Goal: Use online tool/utility: Utilize a website feature to perform a specific function

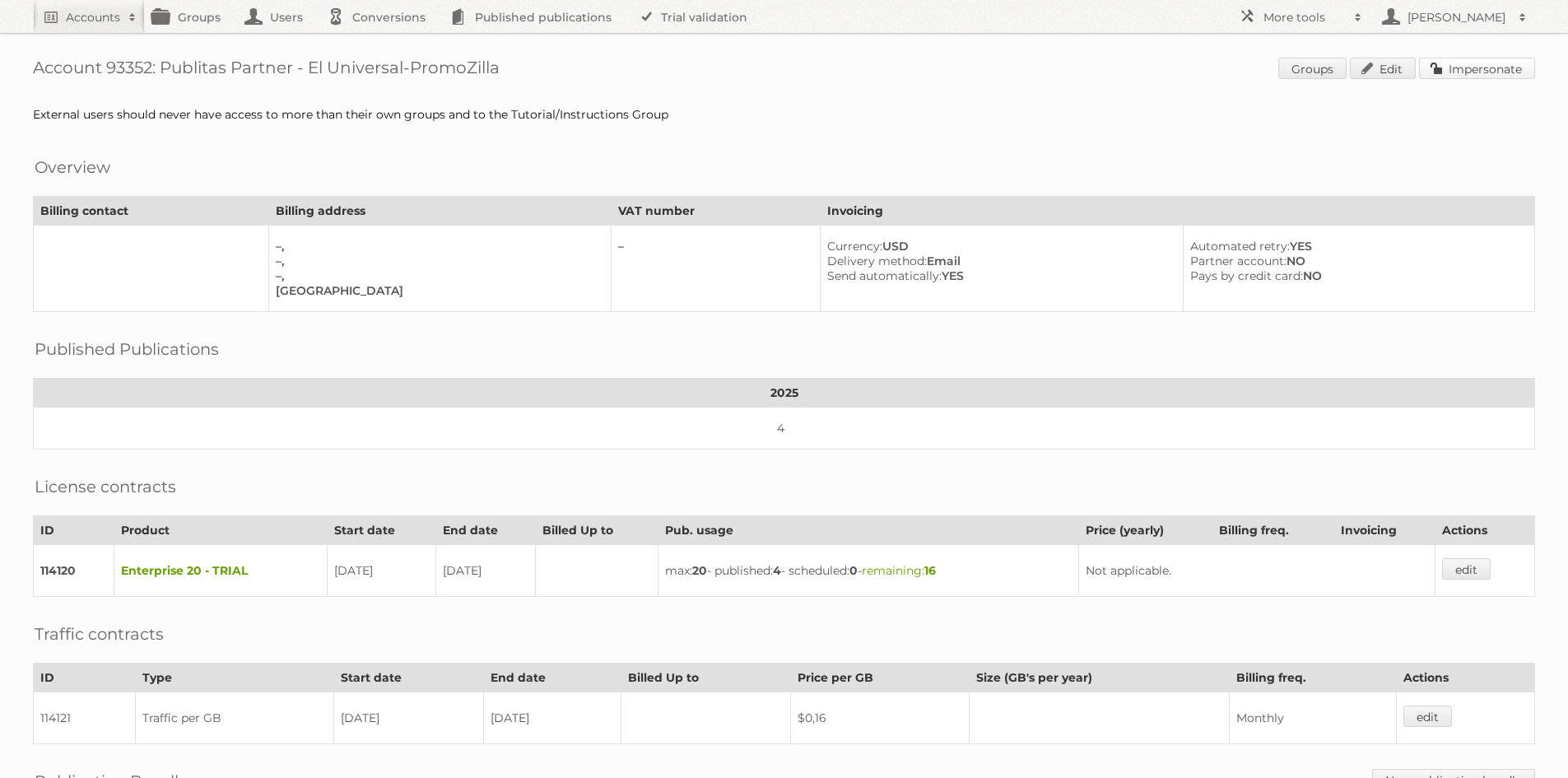
click at [1456, 73] on link "Impersonate" at bounding box center [1477, 69] width 116 height 21
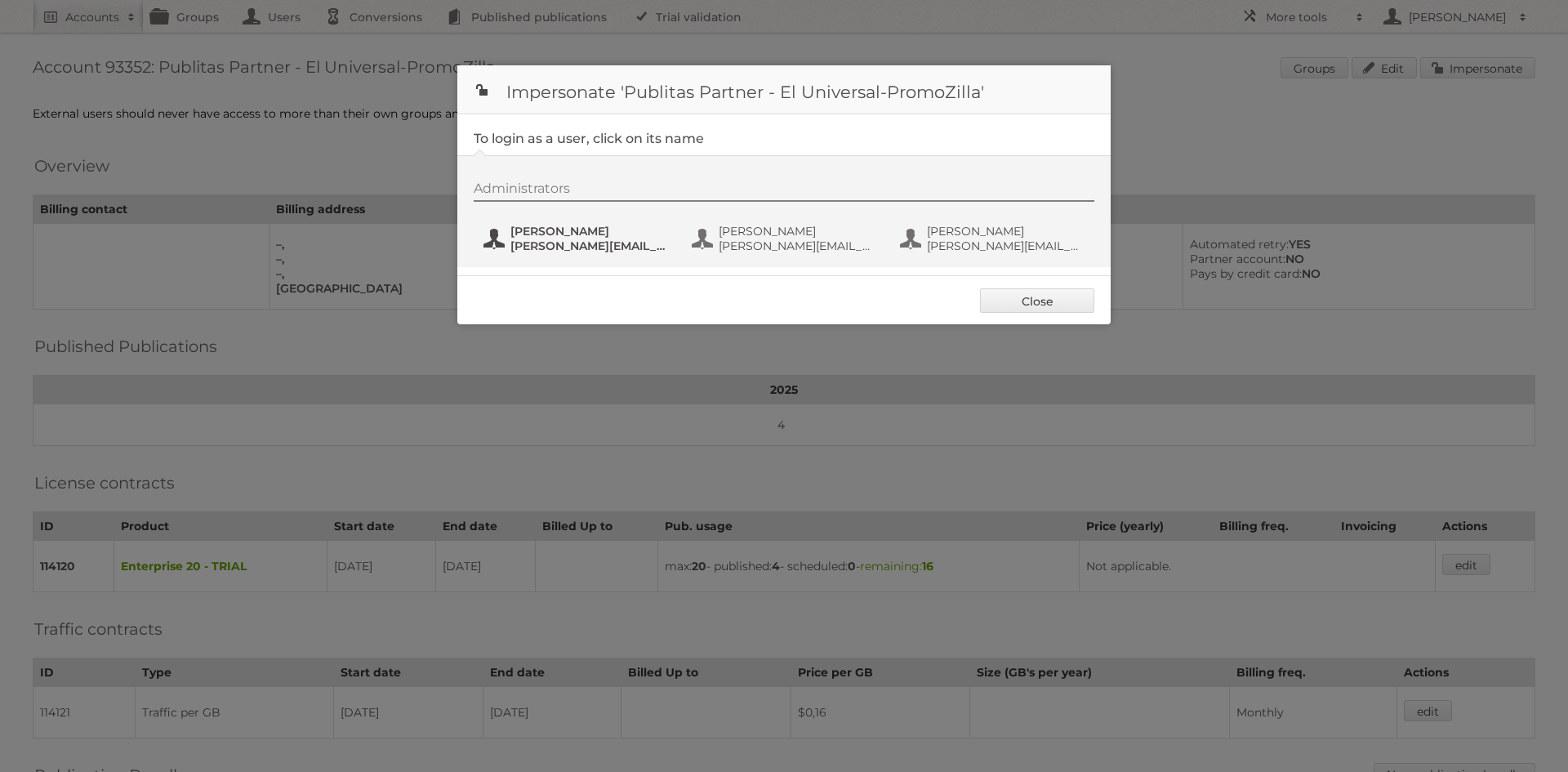
click at [567, 235] on span "[PERSON_NAME]" at bounding box center [589, 231] width 158 height 15
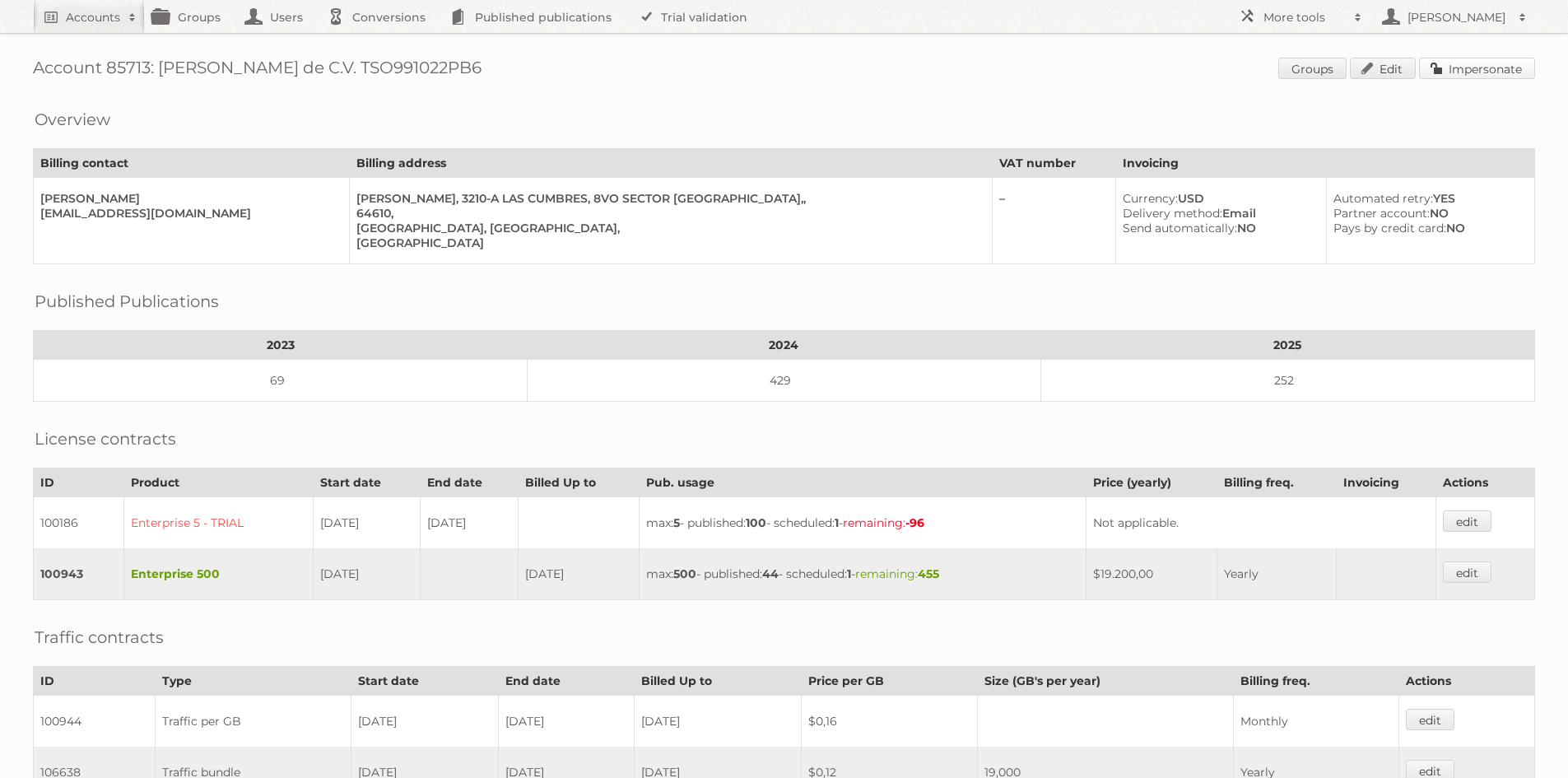
click at [1464, 64] on link "Impersonate" at bounding box center [1477, 69] width 116 height 21
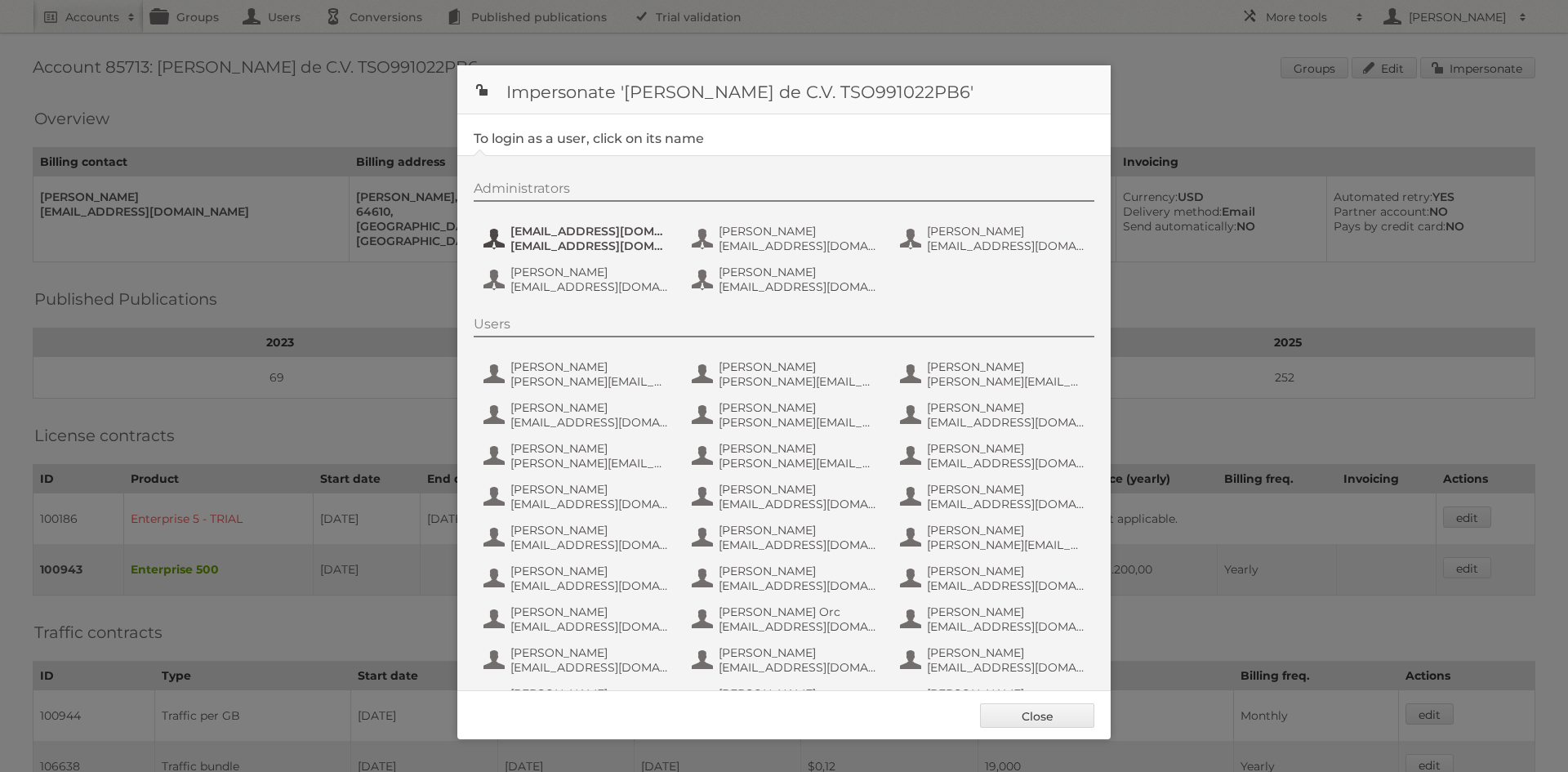
click at [564, 241] on span "claudiagv@soriana.com" at bounding box center [589, 246] width 158 height 15
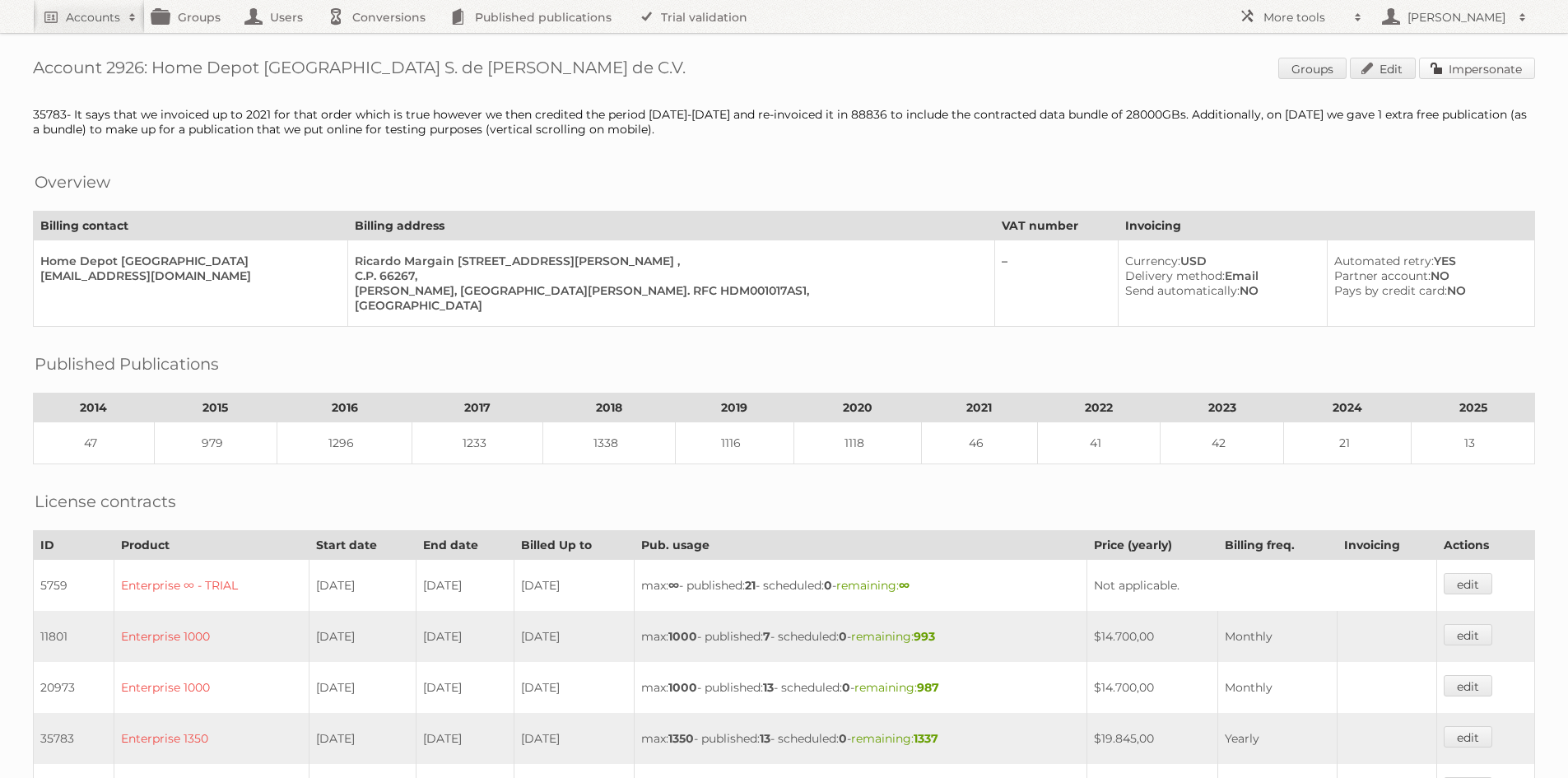
click at [1485, 77] on link "Impersonate" at bounding box center [1477, 69] width 116 height 21
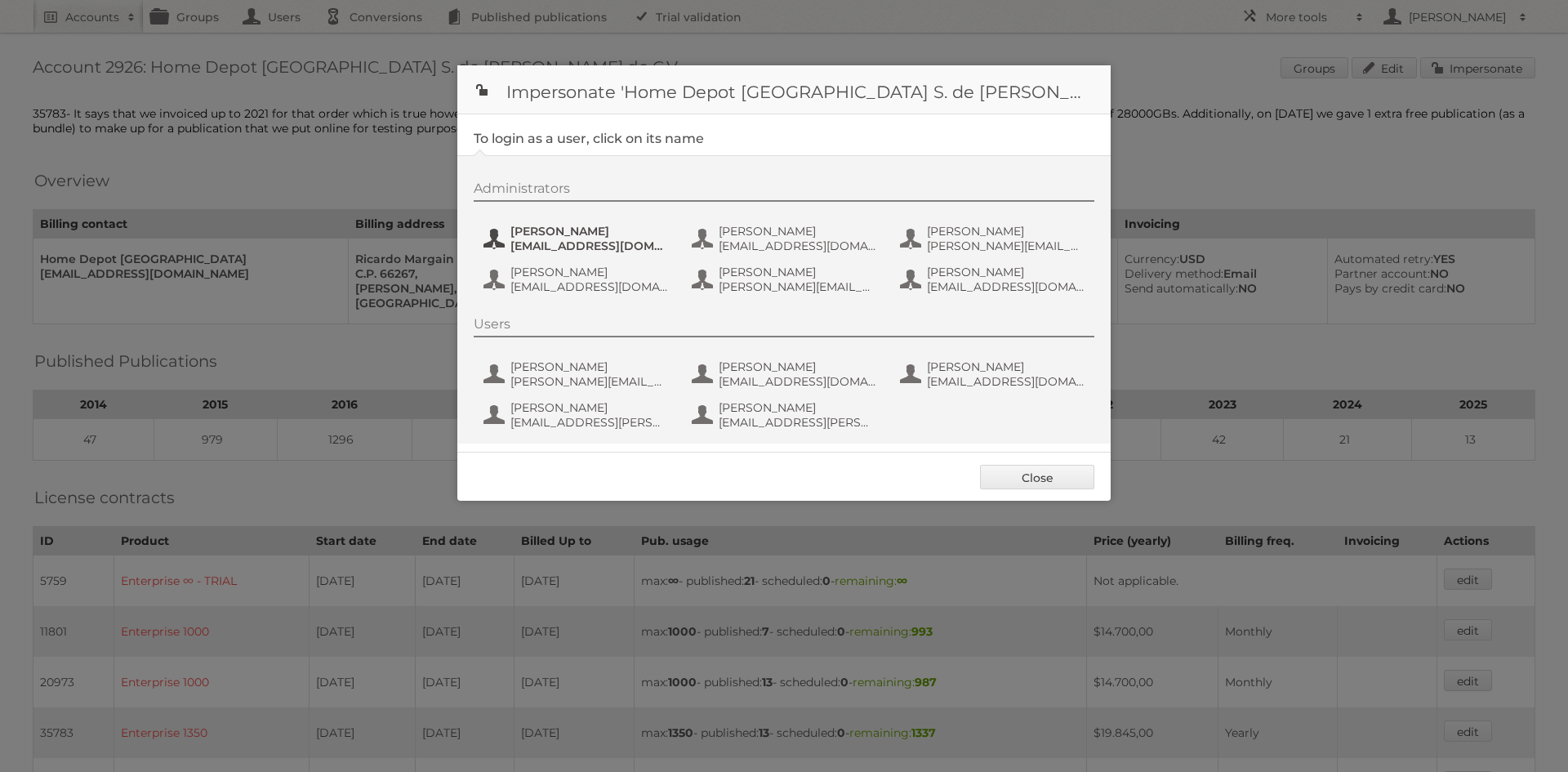
click at [594, 230] on span "Christain Garcia" at bounding box center [589, 231] width 158 height 15
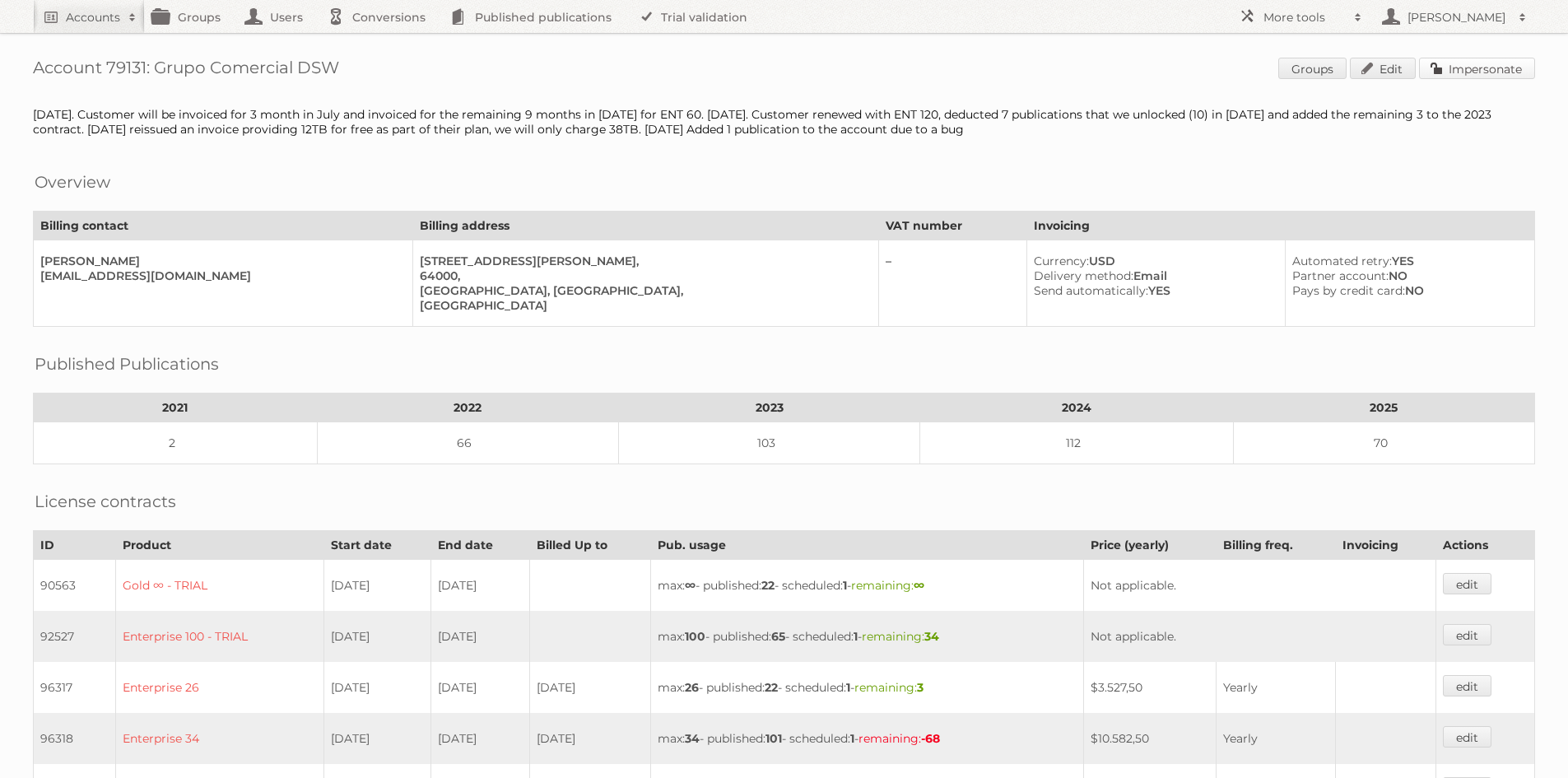
click at [1451, 67] on link "Impersonate" at bounding box center [1477, 69] width 116 height 21
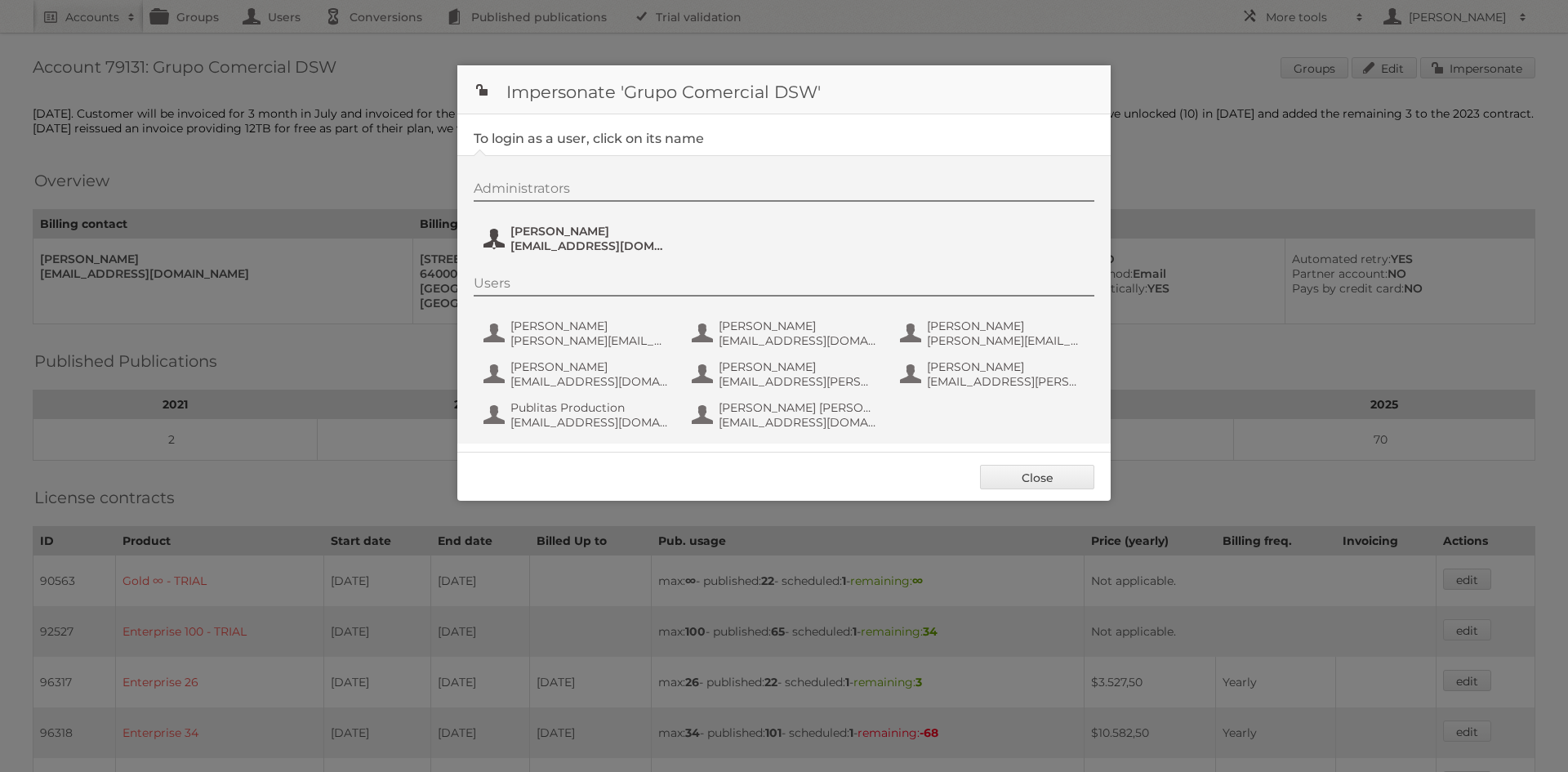
click at [567, 232] on span "Antonio Pedrazzini" at bounding box center [589, 231] width 158 height 15
